Goal: Use online tool/utility: Utilize a website feature to perform a specific function

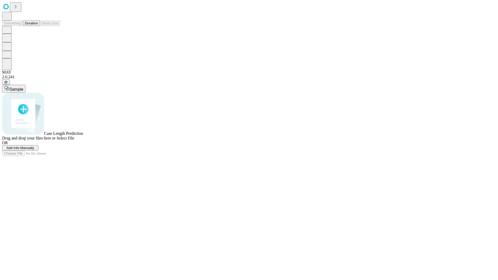
click at [38, 26] on button "Duration" at bounding box center [31, 22] width 17 height 5
click at [74, 140] on span "Select File" at bounding box center [66, 138] width 18 height 4
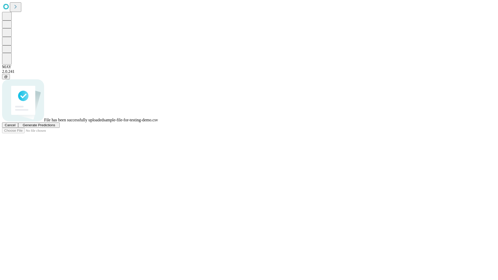
click at [55, 127] on span "Generate Predictions" at bounding box center [39, 125] width 32 height 4
